Goal: Task Accomplishment & Management: Use online tool/utility

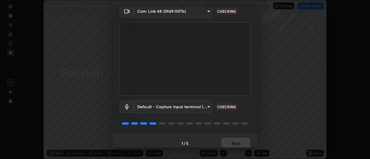
scroll to position [30, 0]
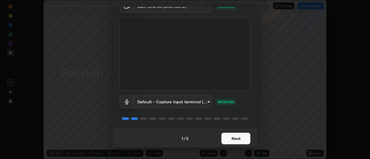
click at [236, 143] on button "Next" at bounding box center [236, 139] width 29 height 12
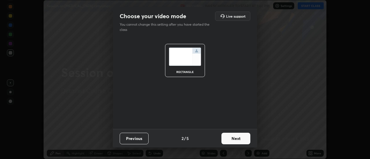
click at [237, 141] on button "Next" at bounding box center [236, 139] width 29 height 12
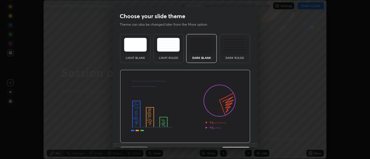
click at [233, 58] on div "Dark Ruled" at bounding box center [234, 57] width 23 height 3
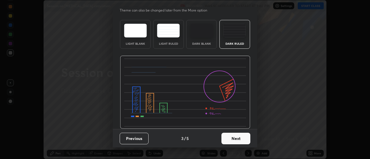
click at [231, 138] on button "Next" at bounding box center [236, 139] width 29 height 12
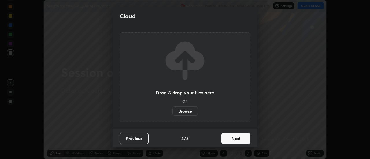
click at [239, 139] on button "Next" at bounding box center [236, 139] width 29 height 12
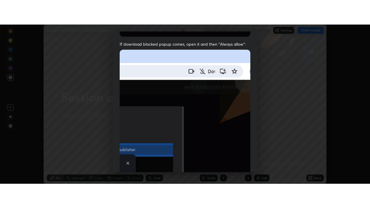
scroll to position [148, 0]
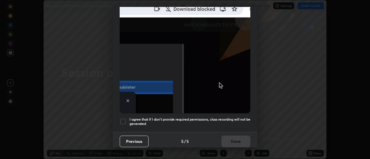
click at [126, 119] on div at bounding box center [123, 121] width 7 height 7
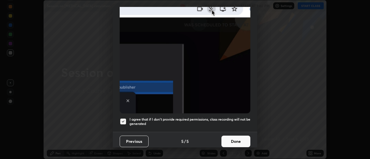
click at [230, 136] on button "Done" at bounding box center [236, 142] width 29 height 12
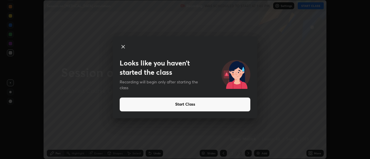
click at [192, 102] on button "Start Class" at bounding box center [185, 105] width 131 height 14
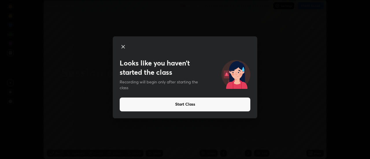
click at [224, 104] on button "Start Class" at bounding box center [185, 105] width 131 height 14
click at [220, 108] on button "Start Class" at bounding box center [185, 105] width 131 height 14
click at [200, 107] on button "Start Class" at bounding box center [185, 105] width 131 height 14
click at [183, 103] on button "Start Class" at bounding box center [185, 105] width 131 height 14
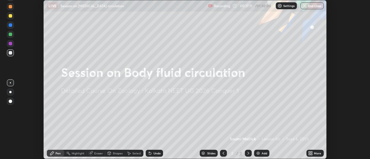
click at [260, 152] on img at bounding box center [258, 153] width 5 height 5
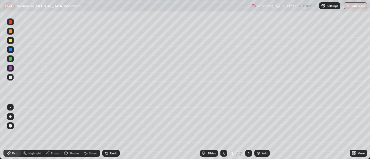
scroll to position [208, 370]
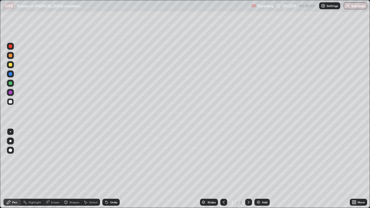
click at [90, 159] on div "Select" at bounding box center [93, 202] width 9 height 3
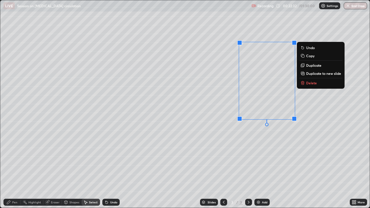
click at [316, 82] on p "Delete" at bounding box center [311, 83] width 11 height 5
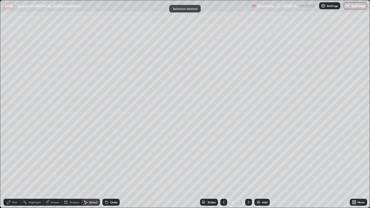
click at [14, 159] on div "Pen" at bounding box center [14, 202] width 5 height 3
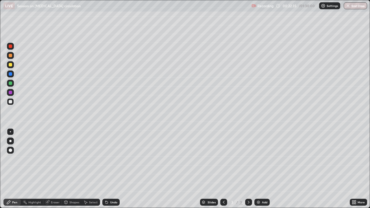
click at [12, 80] on div at bounding box center [10, 83] width 7 height 7
click at [109, 159] on div "Undo" at bounding box center [110, 202] width 17 height 7
click at [107, 159] on icon at bounding box center [106, 202] width 5 height 5
click at [108, 159] on div "Undo" at bounding box center [110, 202] width 17 height 7
click at [115, 159] on div "Undo" at bounding box center [113, 202] width 7 height 3
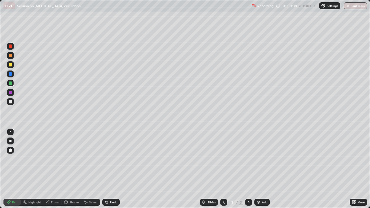
click at [57, 159] on div "Eraser" at bounding box center [55, 202] width 9 height 3
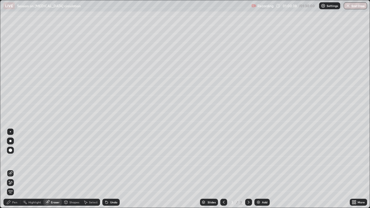
click at [55, 159] on div "Eraser" at bounding box center [55, 202] width 9 height 3
click at [88, 159] on div "Select" at bounding box center [91, 202] width 19 height 7
click at [250, 159] on div at bounding box center [248, 202] width 7 height 7
click at [258, 159] on img at bounding box center [258, 202] width 5 height 5
click at [13, 159] on div "Pen" at bounding box center [14, 202] width 5 height 3
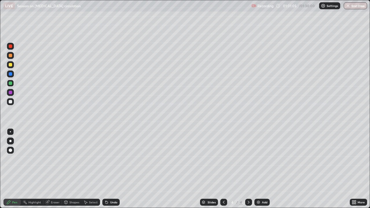
click at [12, 102] on div at bounding box center [10, 101] width 3 height 3
click at [12, 73] on div at bounding box center [10, 74] width 7 height 7
click at [12, 103] on div at bounding box center [10, 101] width 7 height 7
click at [11, 83] on div at bounding box center [10, 83] width 3 height 3
click at [11, 74] on div at bounding box center [10, 73] width 3 height 3
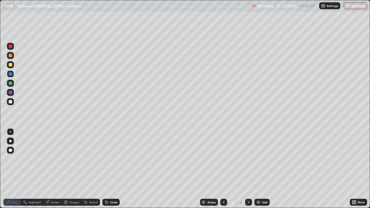
click at [112, 159] on div "Undo" at bounding box center [113, 202] width 7 height 3
click at [11, 54] on div at bounding box center [10, 55] width 3 height 3
click at [85, 159] on icon at bounding box center [85, 202] width 3 height 3
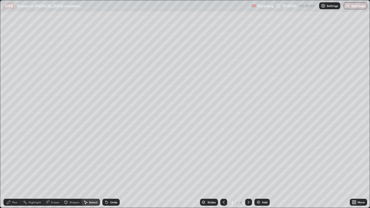
click at [12, 159] on div "Pen" at bounding box center [11, 202] width 17 height 7
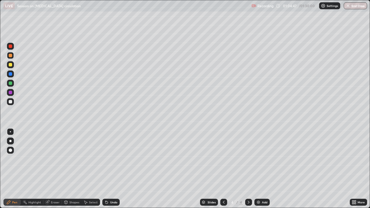
click at [88, 159] on div "Select" at bounding box center [91, 202] width 19 height 7
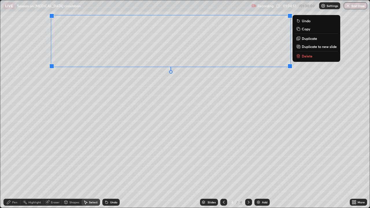
click at [108, 139] on div "0 ° Undo Copy Duplicate Duplicate to new slide Delete" at bounding box center [185, 104] width 370 height 208
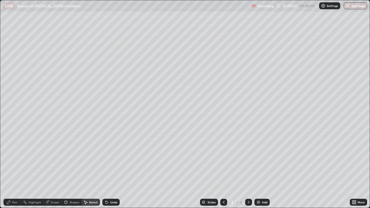
click at [14, 159] on div "Pen" at bounding box center [14, 202] width 5 height 3
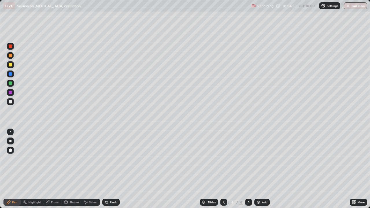
click at [11, 104] on div at bounding box center [10, 101] width 7 height 7
click at [13, 58] on div at bounding box center [10, 55] width 7 height 7
click at [108, 159] on icon at bounding box center [106, 202] width 5 height 5
click at [110, 159] on div "Undo" at bounding box center [113, 202] width 7 height 3
click at [11, 102] on div at bounding box center [10, 101] width 3 height 3
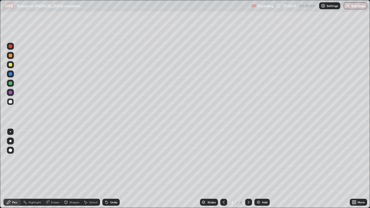
click at [94, 159] on div "Select" at bounding box center [93, 202] width 9 height 3
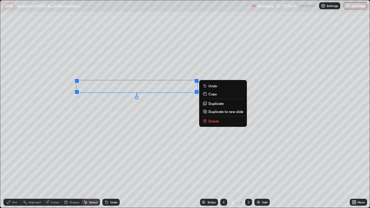
click at [13, 159] on div "Pen" at bounding box center [14, 202] width 5 height 3
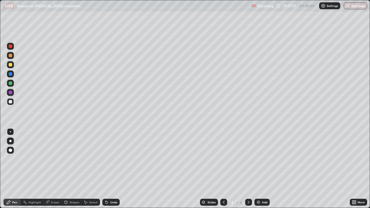
click at [11, 56] on div at bounding box center [10, 55] width 3 height 3
click at [12, 103] on div at bounding box center [10, 101] width 7 height 7
click at [107, 159] on div "Undo" at bounding box center [110, 202] width 17 height 7
click at [112, 159] on div "Undo" at bounding box center [113, 202] width 7 height 3
click at [9, 76] on div at bounding box center [10, 74] width 7 height 7
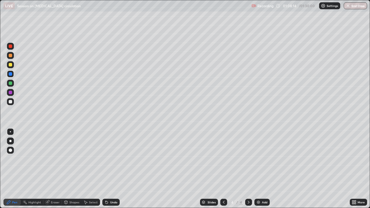
click at [91, 159] on div "Select" at bounding box center [91, 202] width 19 height 7
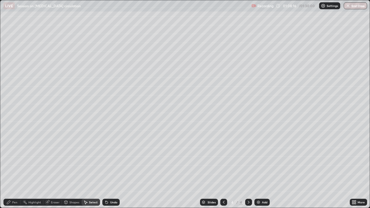
click at [70, 159] on div "Shapes" at bounding box center [74, 202] width 10 height 3
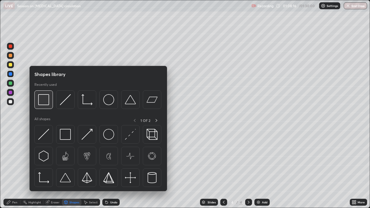
click at [46, 106] on div at bounding box center [43, 100] width 19 height 19
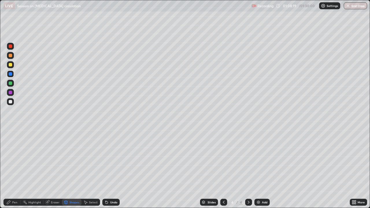
click at [12, 100] on div at bounding box center [10, 101] width 7 height 7
click at [11, 159] on div "Pen" at bounding box center [11, 202] width 17 height 7
click at [71, 159] on div "Shapes" at bounding box center [74, 202] width 10 height 3
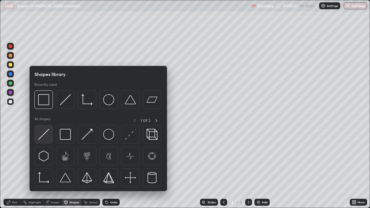
click at [47, 132] on img at bounding box center [43, 134] width 11 height 11
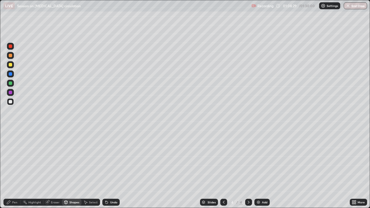
click at [111, 159] on div "Undo" at bounding box center [113, 202] width 7 height 3
click at [21, 159] on div "Highlight" at bounding box center [32, 202] width 23 height 7
click at [12, 95] on div at bounding box center [10, 92] width 7 height 7
click at [110, 159] on div "Undo" at bounding box center [113, 202] width 7 height 3
click at [12, 159] on div "Pen" at bounding box center [11, 202] width 17 height 7
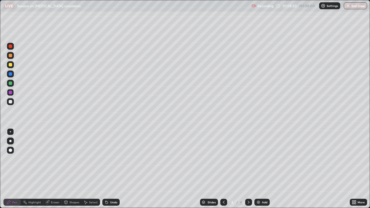
click at [7, 57] on div at bounding box center [10, 55] width 7 height 7
click at [9, 101] on div at bounding box center [10, 101] width 3 height 3
click at [16, 146] on div "Erase all" at bounding box center [10, 104] width 14 height 185
click at [15, 145] on div at bounding box center [10, 141] width 9 height 9
click at [14, 145] on div at bounding box center [10, 141] width 9 height 9
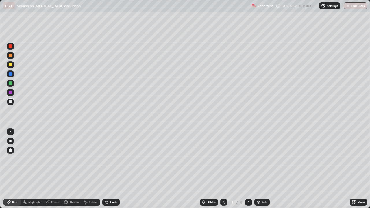
click at [10, 131] on div at bounding box center [10, 131] width 1 height 1
click at [109, 159] on div "Undo" at bounding box center [110, 202] width 17 height 7
click at [110, 159] on div "Undo" at bounding box center [113, 202] width 7 height 3
click at [112, 159] on div "Undo" at bounding box center [110, 202] width 17 height 7
click at [114, 159] on div "Undo" at bounding box center [110, 202] width 17 height 7
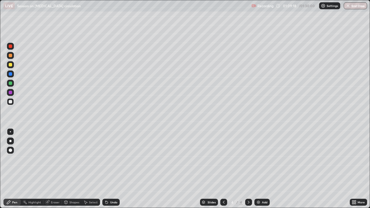
click at [116, 159] on div "Undo" at bounding box center [110, 202] width 17 height 7
click at [117, 159] on div "Undo" at bounding box center [110, 202] width 17 height 7
click at [108, 159] on div "Undo" at bounding box center [110, 202] width 17 height 7
click at [109, 159] on div "Undo" at bounding box center [110, 202] width 17 height 7
click at [108, 159] on icon at bounding box center [106, 202] width 5 height 5
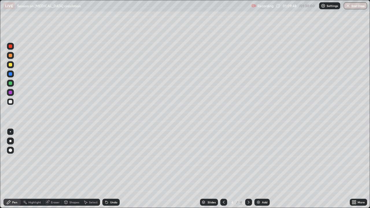
click at [75, 159] on div "Shapes" at bounding box center [74, 202] width 10 height 3
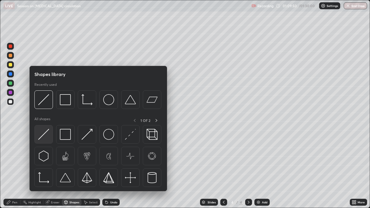
click at [45, 133] on img at bounding box center [43, 134] width 11 height 11
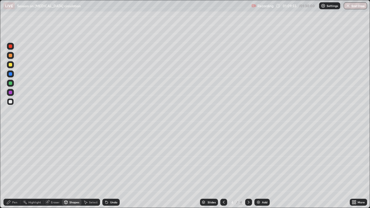
click at [89, 159] on div "Select" at bounding box center [93, 202] width 9 height 3
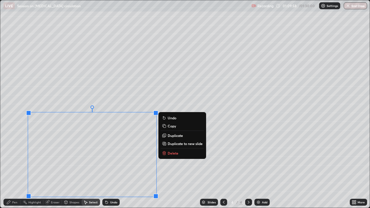
click at [174, 137] on p "Duplicate" at bounding box center [175, 135] width 15 height 5
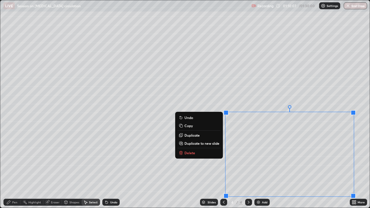
click at [145, 159] on div "0 ° Undo Copy Duplicate Duplicate to new slide Delete" at bounding box center [185, 104] width 370 height 208
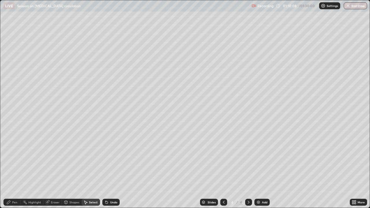
click at [54, 159] on div "Eraser" at bounding box center [55, 202] width 9 height 3
click at [109, 159] on div "Undo" at bounding box center [110, 202] width 17 height 7
click at [9, 159] on icon at bounding box center [8, 202] width 5 height 5
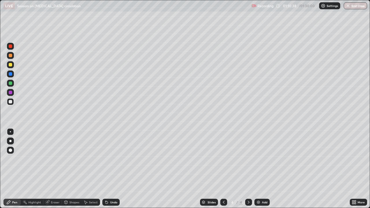
click at [113, 159] on div "Undo" at bounding box center [113, 202] width 7 height 3
click at [112, 159] on div "Undo" at bounding box center [110, 202] width 17 height 7
click at [113, 159] on div "Undo" at bounding box center [110, 202] width 17 height 7
click at [113, 159] on div "Undo" at bounding box center [110, 203] width 20 height 12
click at [111, 159] on div "Undo" at bounding box center [110, 203] width 20 height 12
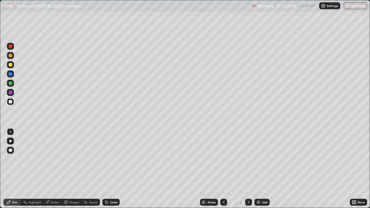
click at [116, 159] on div "Undo" at bounding box center [110, 203] width 20 height 12
click at [113, 159] on div "Undo" at bounding box center [113, 202] width 7 height 3
click at [113, 159] on div "Undo" at bounding box center [110, 202] width 17 height 7
click at [114, 159] on div "Undo" at bounding box center [110, 202] width 17 height 7
click at [113, 159] on div "Undo" at bounding box center [110, 202] width 17 height 7
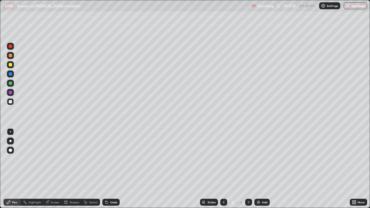
click at [112, 159] on div "Undo" at bounding box center [110, 202] width 17 height 7
click at [111, 159] on div "Undo" at bounding box center [110, 202] width 17 height 7
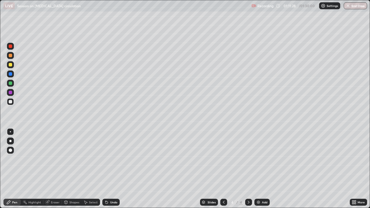
click at [111, 159] on div "Undo" at bounding box center [110, 202] width 17 height 7
click at [110, 159] on div "Undo" at bounding box center [110, 202] width 17 height 7
click at [111, 159] on div "Undo" at bounding box center [110, 202] width 17 height 7
click at [111, 159] on div "Undo" at bounding box center [113, 202] width 7 height 3
click at [8, 85] on div at bounding box center [10, 83] width 7 height 7
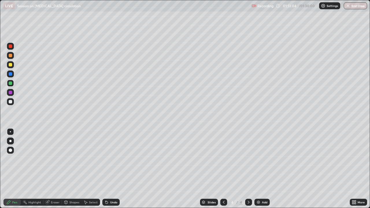
click at [112, 159] on div "Undo" at bounding box center [113, 202] width 7 height 3
click at [114, 159] on div "Undo" at bounding box center [113, 202] width 7 height 3
click at [54, 159] on div "Eraser" at bounding box center [55, 202] width 9 height 3
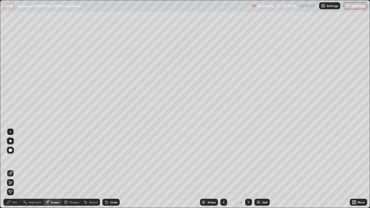
click at [7, 159] on div "Pen" at bounding box center [11, 202] width 17 height 7
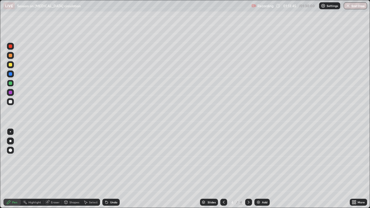
click at [111, 159] on div "Undo" at bounding box center [113, 202] width 7 height 3
click at [257, 159] on img at bounding box center [258, 202] width 5 height 5
click at [10, 105] on div at bounding box center [10, 101] width 7 height 7
click at [13, 93] on div at bounding box center [10, 92] width 7 height 7
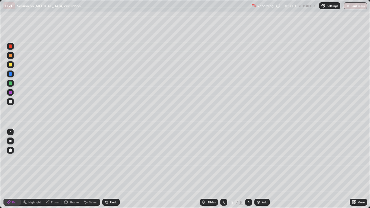
click at [10, 84] on div at bounding box center [10, 83] width 3 height 3
click at [89, 159] on div "Select" at bounding box center [91, 202] width 19 height 7
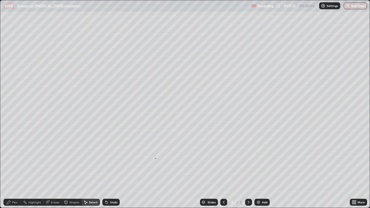
click at [156, 159] on div "0 ° Undo Copy Duplicate Duplicate to new slide Delete" at bounding box center [185, 104] width 370 height 208
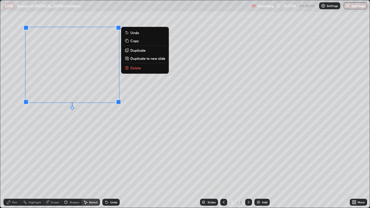
click at [43, 155] on div "0 ° Undo Copy Duplicate Duplicate to new slide Delete" at bounding box center [185, 104] width 370 height 208
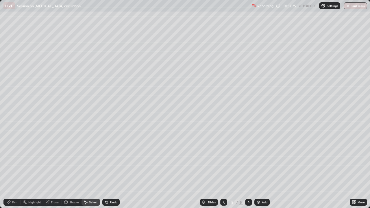
click at [14, 159] on div "Pen" at bounding box center [14, 202] width 5 height 3
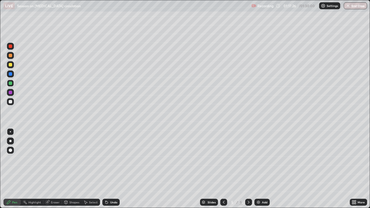
click at [78, 159] on div "Shapes" at bounding box center [74, 202] width 10 height 3
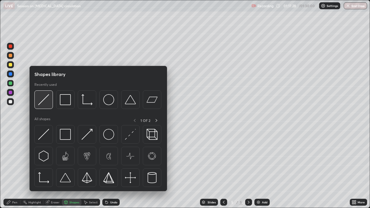
click at [47, 102] on img at bounding box center [43, 99] width 11 height 11
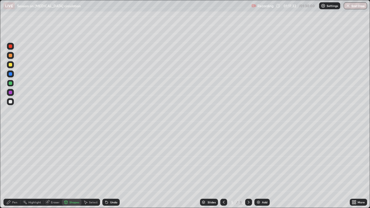
click at [10, 159] on icon at bounding box center [8, 202] width 5 height 5
click at [12, 64] on div at bounding box center [10, 64] width 3 height 3
click at [12, 74] on div at bounding box center [10, 74] width 7 height 7
click at [110, 159] on div "Undo" at bounding box center [113, 202] width 7 height 3
click at [56, 159] on div "Eraser" at bounding box center [55, 202] width 9 height 3
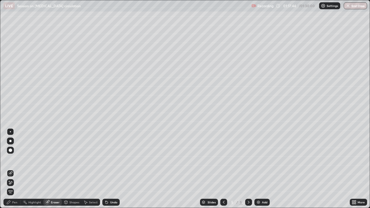
click at [92, 159] on div "Select" at bounding box center [93, 202] width 9 height 3
click at [43, 157] on div "0 ° Undo Copy Duplicate Duplicate to new slide Delete" at bounding box center [185, 104] width 370 height 208
click at [16, 159] on div "Pen" at bounding box center [14, 202] width 5 height 3
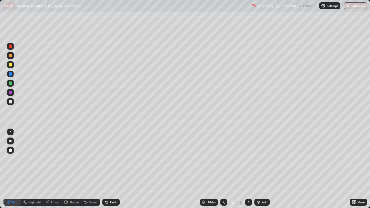
click at [11, 85] on div at bounding box center [10, 83] width 3 height 3
click at [11, 74] on div at bounding box center [10, 73] width 3 height 3
click at [72, 159] on div "Shapes" at bounding box center [74, 202] width 10 height 3
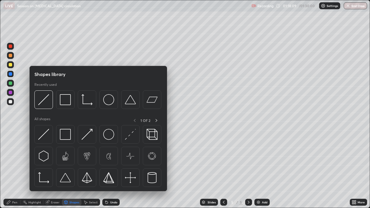
click at [10, 84] on div at bounding box center [10, 83] width 3 height 3
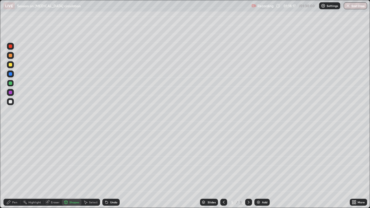
click at [11, 76] on div at bounding box center [10, 74] width 7 height 7
click at [11, 82] on div at bounding box center [10, 83] width 3 height 3
click at [10, 76] on div at bounding box center [10, 74] width 7 height 7
click at [104, 159] on icon at bounding box center [106, 202] width 5 height 5
click at [14, 159] on div "Pen" at bounding box center [14, 202] width 5 height 3
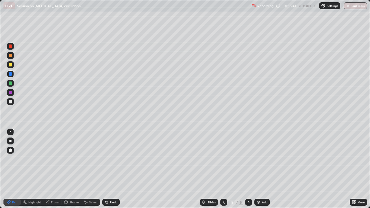
click at [93, 159] on div "Select" at bounding box center [91, 202] width 19 height 7
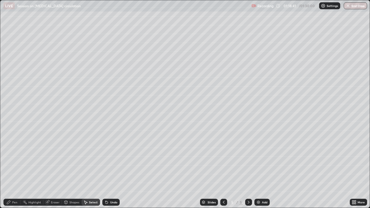
click at [69, 159] on div "Shapes" at bounding box center [74, 202] width 10 height 3
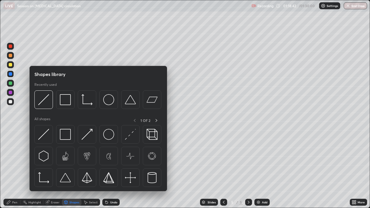
click at [10, 80] on div at bounding box center [10, 83] width 7 height 7
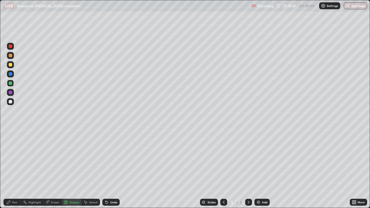
click at [13, 159] on div "Pen" at bounding box center [14, 202] width 5 height 3
click at [12, 75] on div at bounding box center [10, 73] width 3 height 3
click at [12, 57] on div at bounding box center [10, 55] width 7 height 7
click at [110, 159] on div "Undo" at bounding box center [113, 202] width 7 height 3
click at [10, 84] on div at bounding box center [10, 83] width 3 height 3
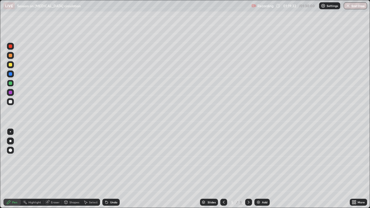
click at [12, 71] on div at bounding box center [10, 74] width 7 height 7
click at [10, 56] on div at bounding box center [10, 55] width 3 height 3
click at [14, 104] on div at bounding box center [10, 101] width 9 height 9
click at [110, 159] on div "Undo" at bounding box center [113, 202] width 7 height 3
click at [11, 93] on div at bounding box center [10, 92] width 3 height 3
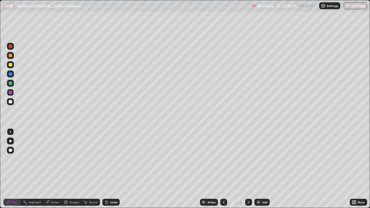
click at [109, 159] on div "Undo" at bounding box center [110, 202] width 17 height 7
click at [110, 159] on div "Undo" at bounding box center [110, 202] width 17 height 7
click at [111, 159] on div "Undo" at bounding box center [113, 202] width 7 height 3
click at [115, 159] on div "Undo" at bounding box center [113, 202] width 7 height 3
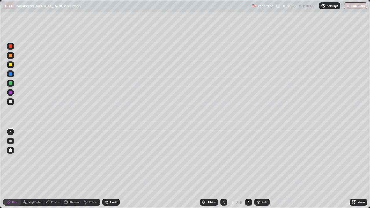
click at [12, 102] on div at bounding box center [10, 101] width 7 height 7
click at [9, 67] on div at bounding box center [10, 64] width 7 height 7
click at [223, 159] on icon at bounding box center [224, 202] width 5 height 5
click at [11, 47] on div at bounding box center [10, 46] width 3 height 3
click at [112, 159] on div "Undo" at bounding box center [113, 202] width 7 height 3
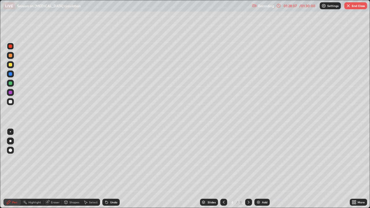
click at [112, 159] on div "Undo" at bounding box center [113, 202] width 7 height 3
click at [110, 159] on div "Undo" at bounding box center [113, 202] width 7 height 3
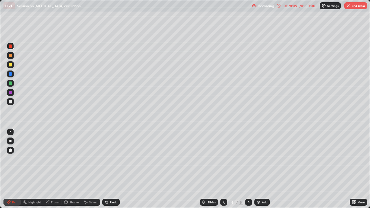
click at [109, 159] on div "Undo" at bounding box center [110, 202] width 17 height 7
click at [248, 159] on icon at bounding box center [248, 202] width 5 height 5
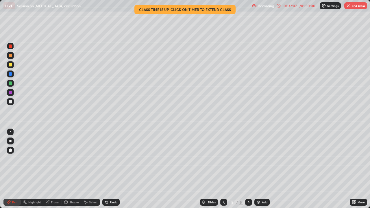
click at [349, 9] on button "End Class" at bounding box center [355, 5] width 23 height 7
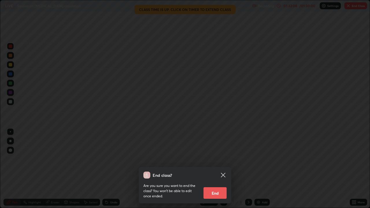
click at [214, 159] on button "End" at bounding box center [215, 193] width 23 height 12
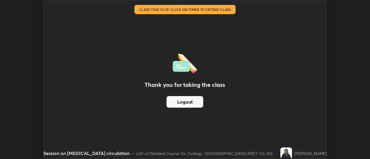
scroll to position [28764, 28553]
